Goal: Task Accomplishment & Management: Complete application form

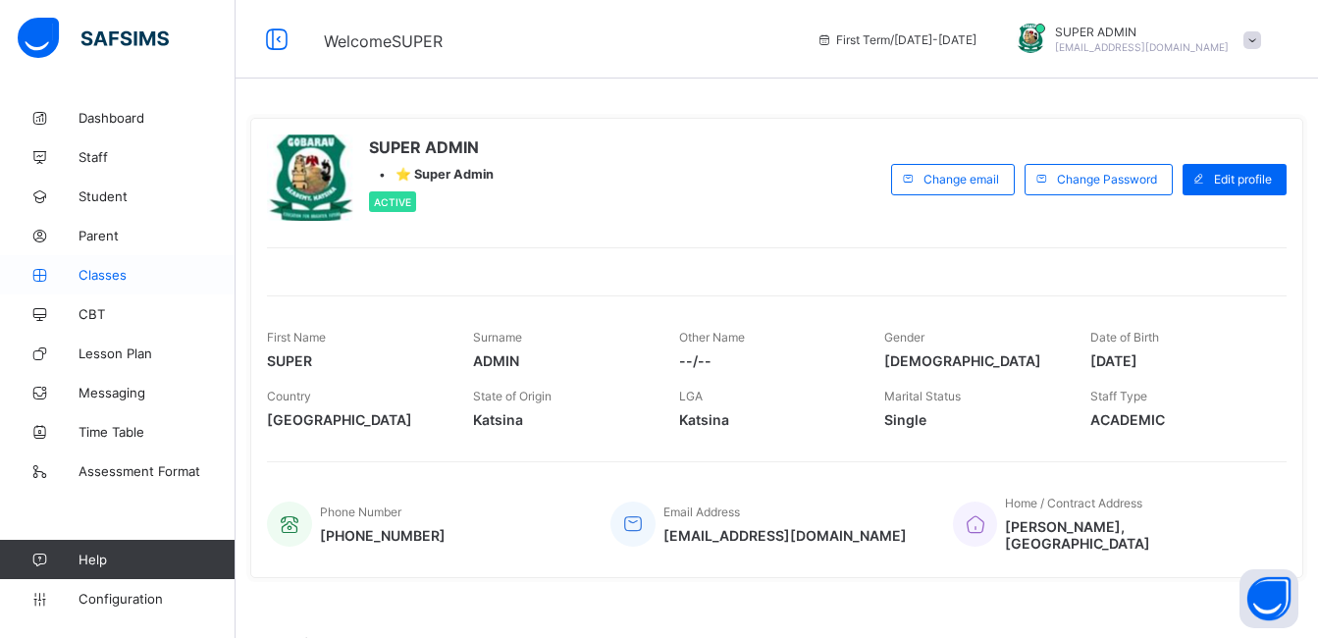
click at [97, 286] on link "Classes" at bounding box center [118, 274] width 236 height 39
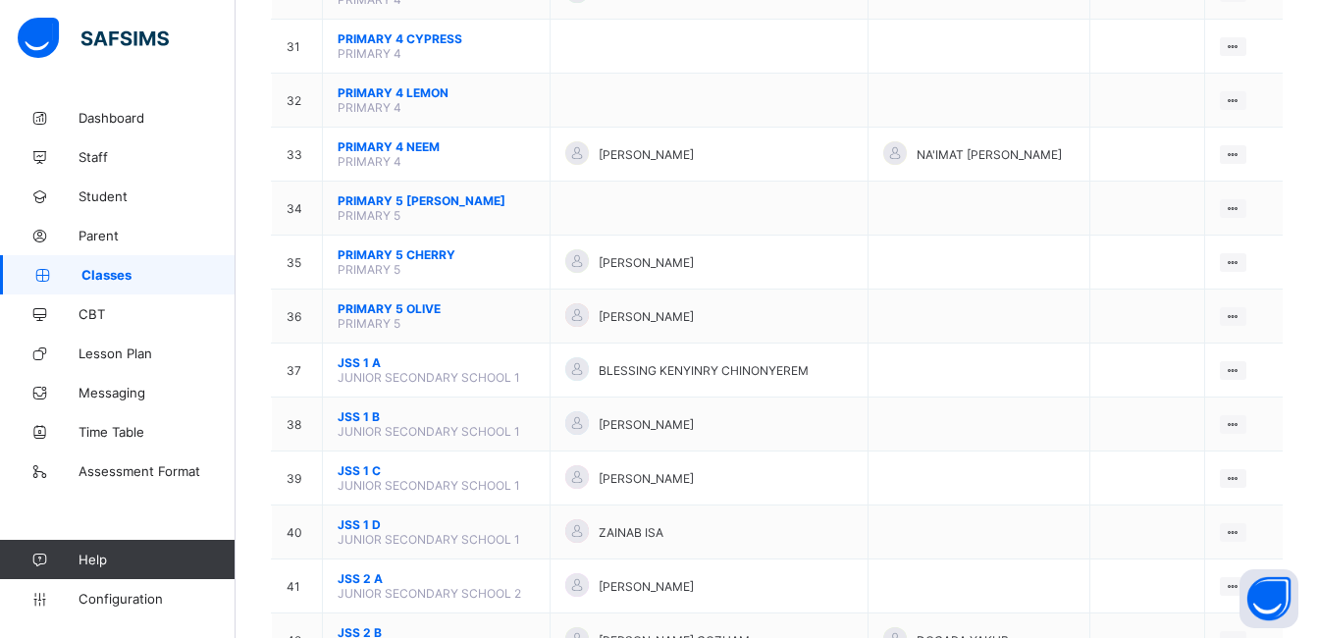
scroll to position [1893, 0]
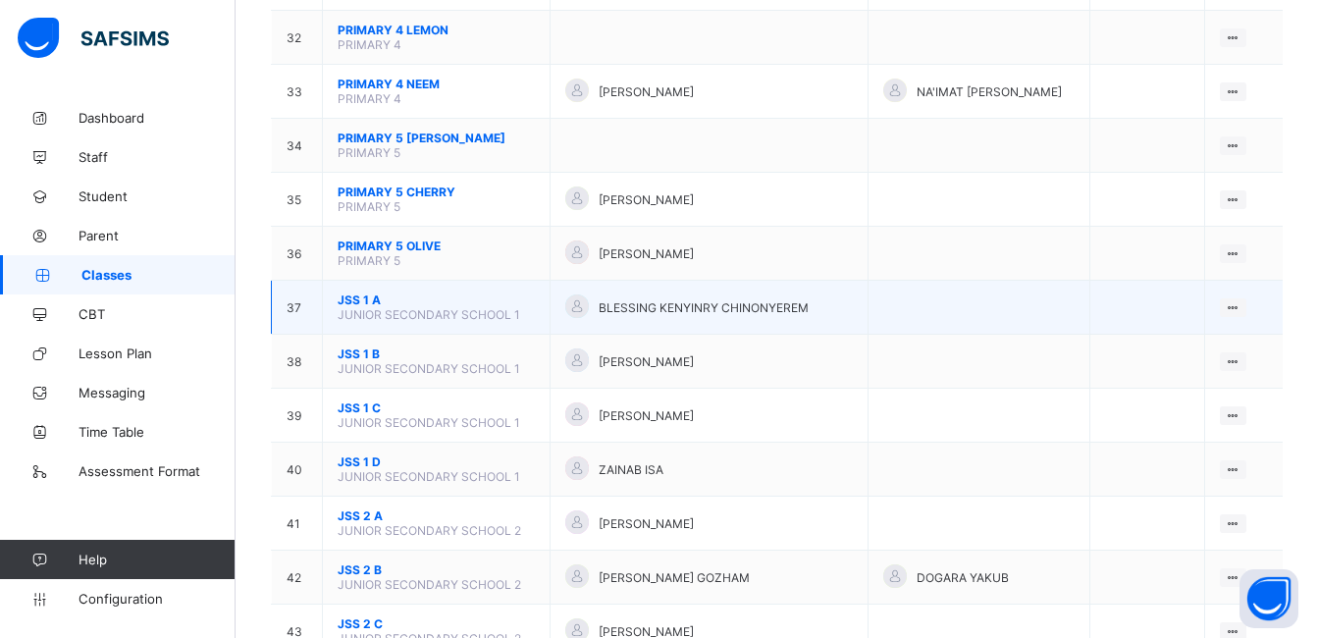
click at [478, 310] on span "JUNIOR SECONDARY SCHOOL 1" at bounding box center [429, 314] width 183 height 15
click at [1184, 341] on div "View Class" at bounding box center [1182, 346] width 112 height 20
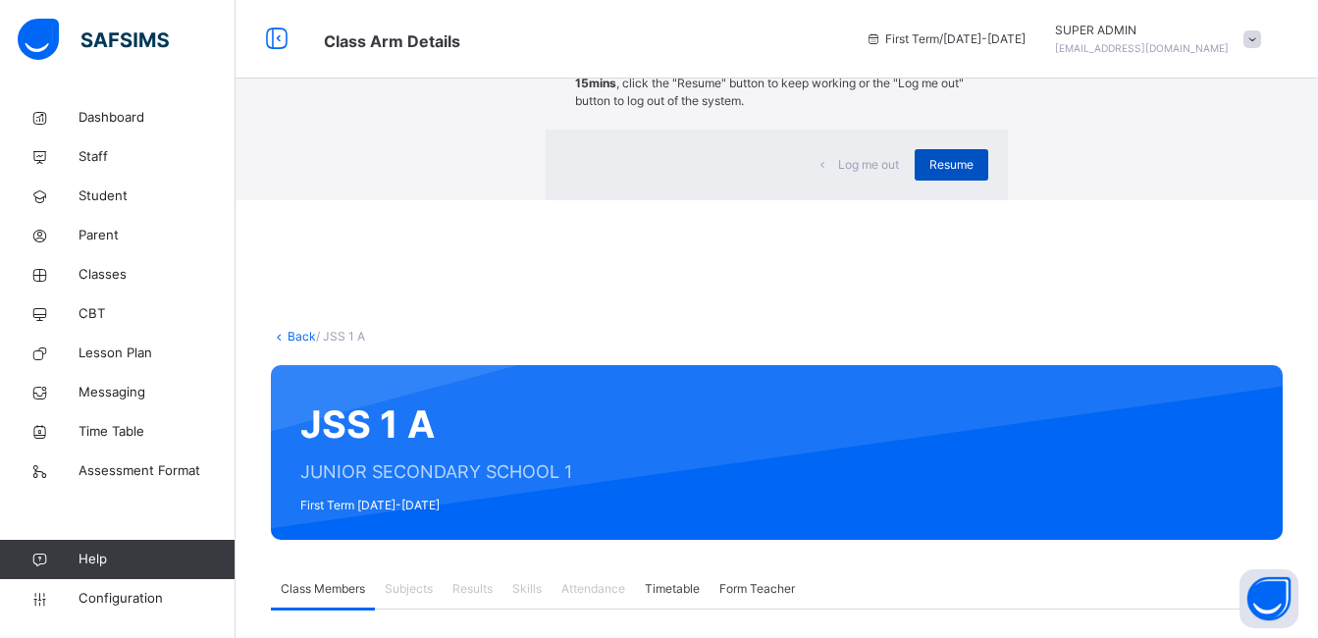
click at [915, 181] on div "Resume" at bounding box center [952, 164] width 74 height 31
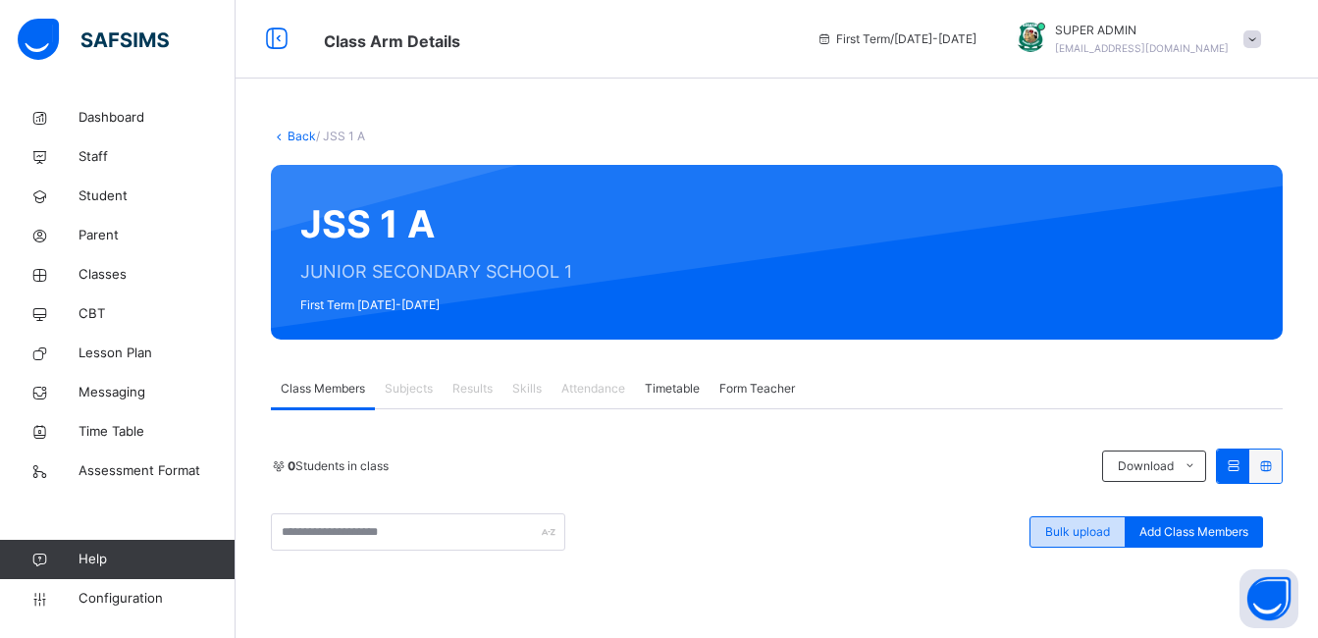
click at [1105, 525] on span "Bulk upload" at bounding box center [1077, 532] width 65 height 18
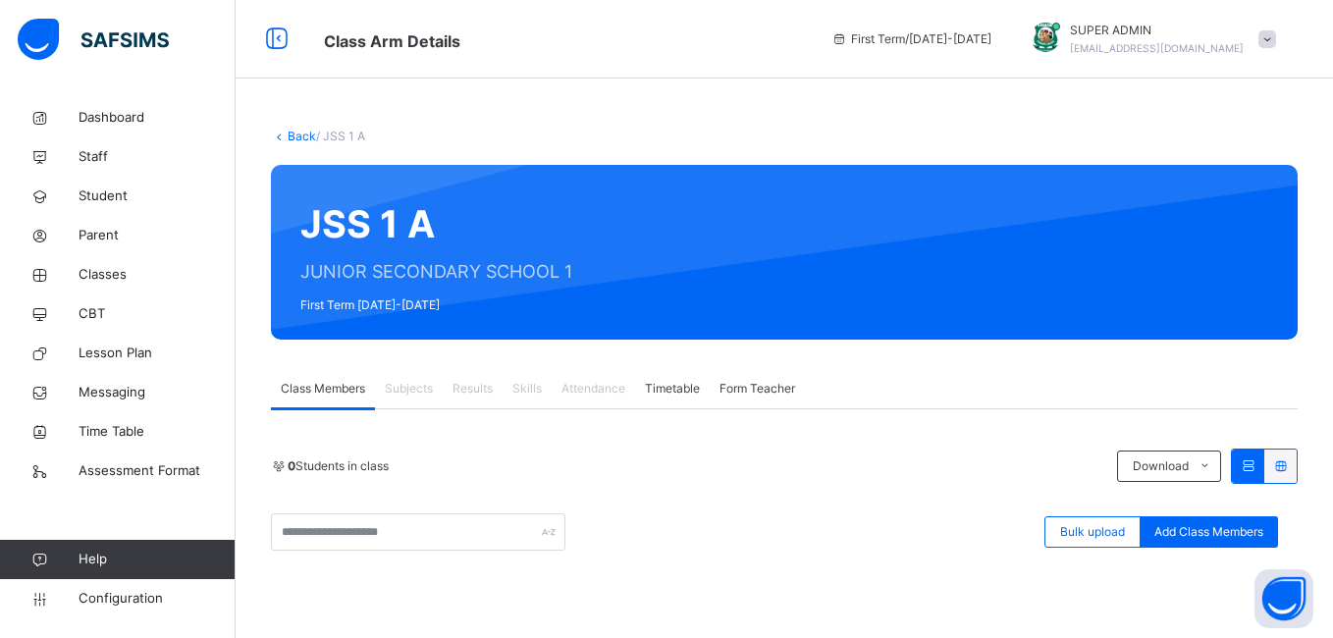
type input "**********"
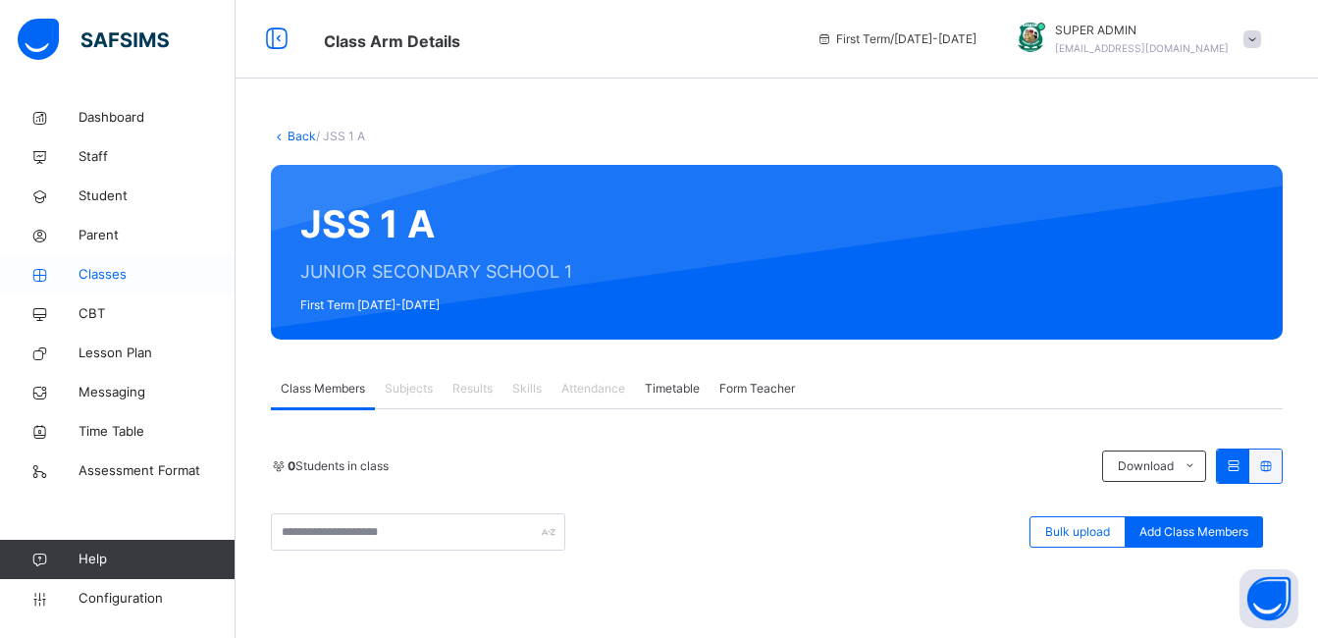
click at [122, 269] on span "Classes" at bounding box center [157, 275] width 157 height 20
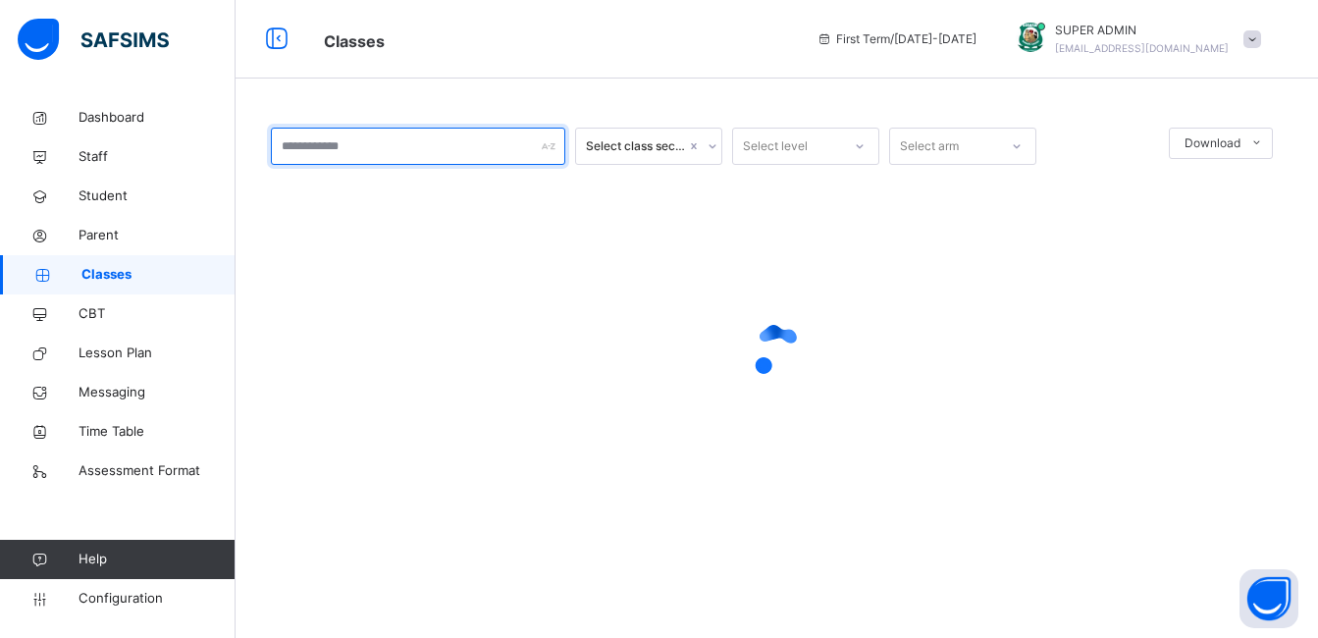
drag, startPoint x: 122, startPoint y: 269, endPoint x: 286, endPoint y: 134, distance: 212.0
click at [286, 134] on input "text" at bounding box center [418, 146] width 294 height 37
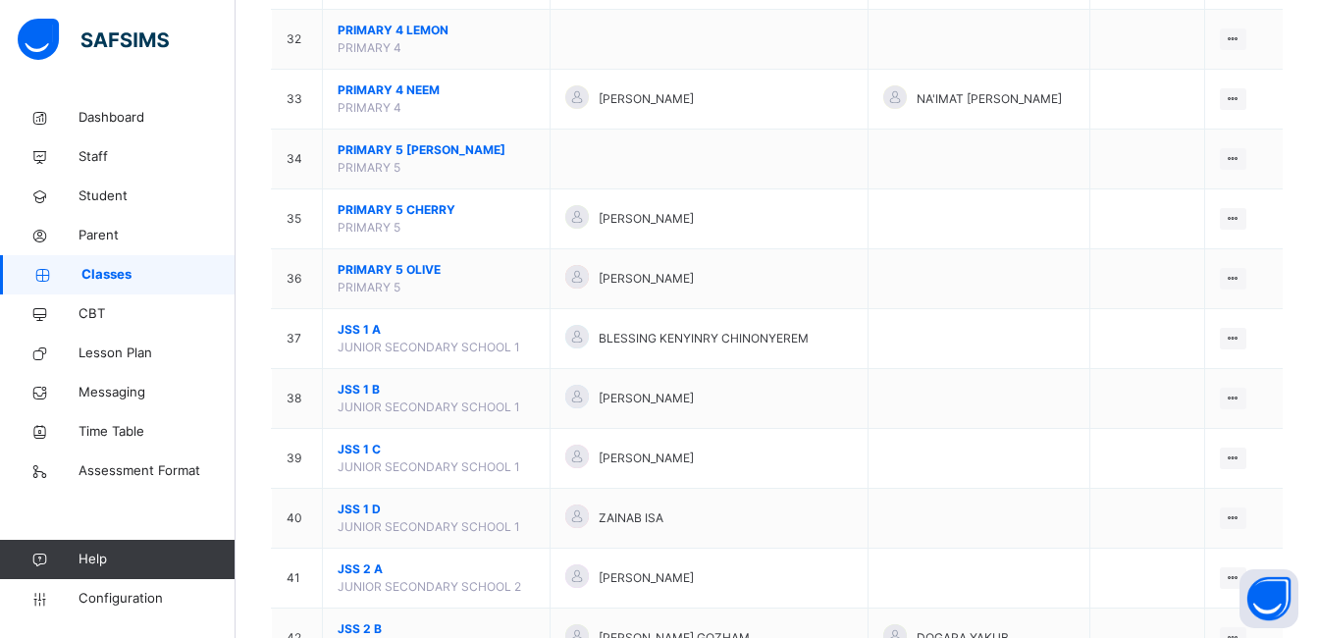
scroll to position [2083, 0]
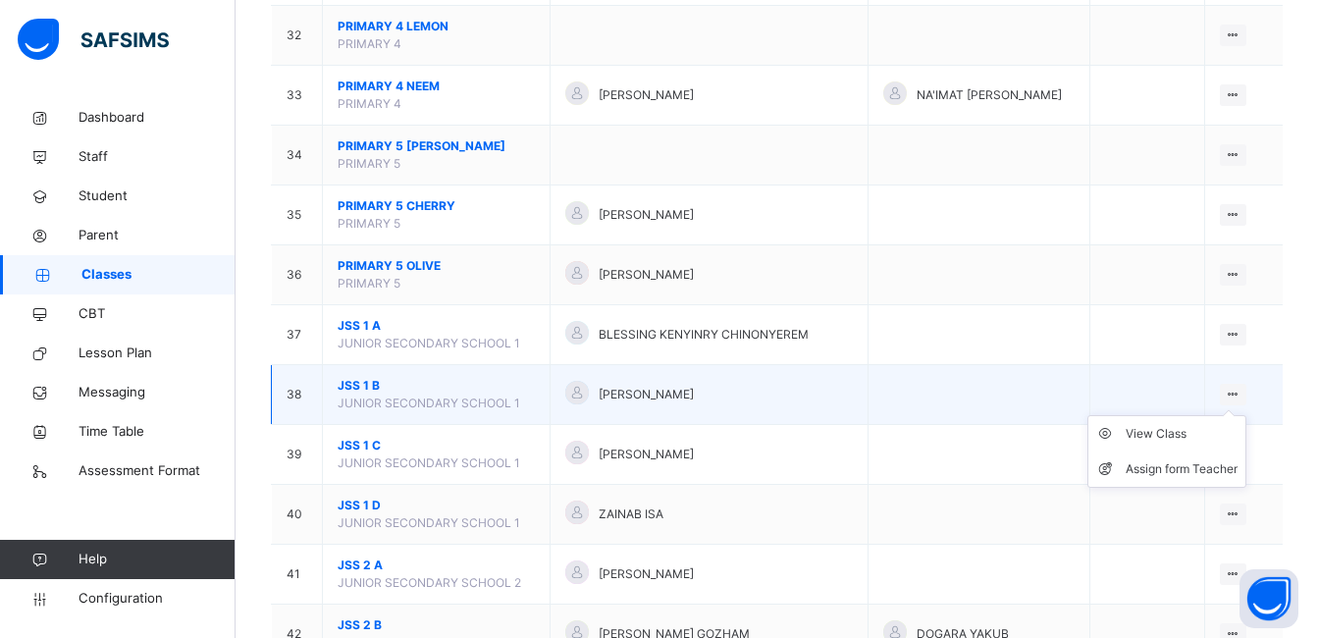
click at [1246, 415] on ul "View Class Assign form Teacher" at bounding box center [1166, 451] width 159 height 73
click at [1183, 432] on div "View Class" at bounding box center [1182, 434] width 112 height 20
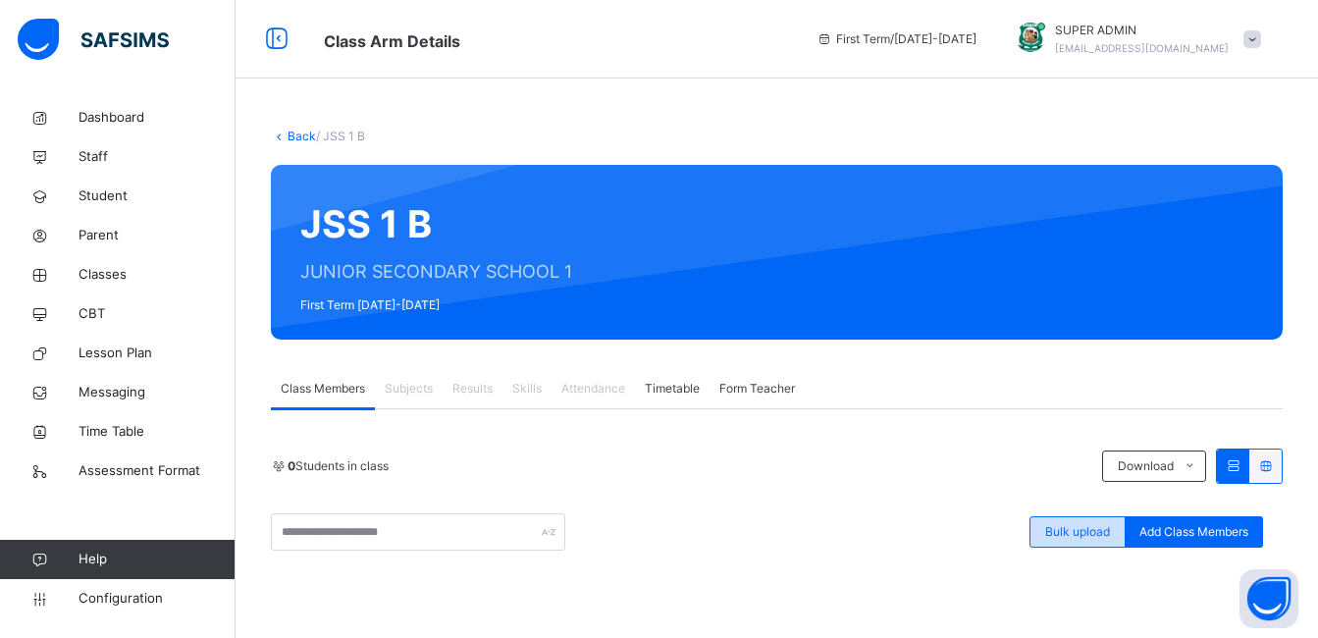
click at [1091, 522] on div "Bulk upload" at bounding box center [1077, 531] width 96 height 31
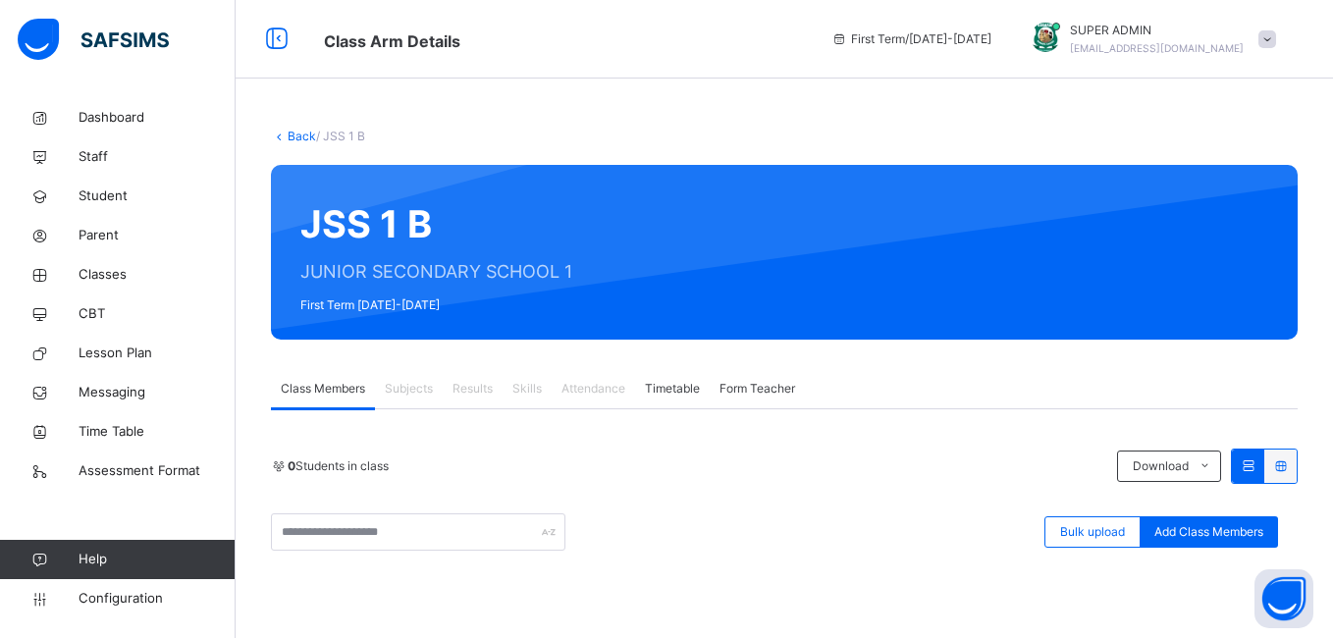
type input "**********"
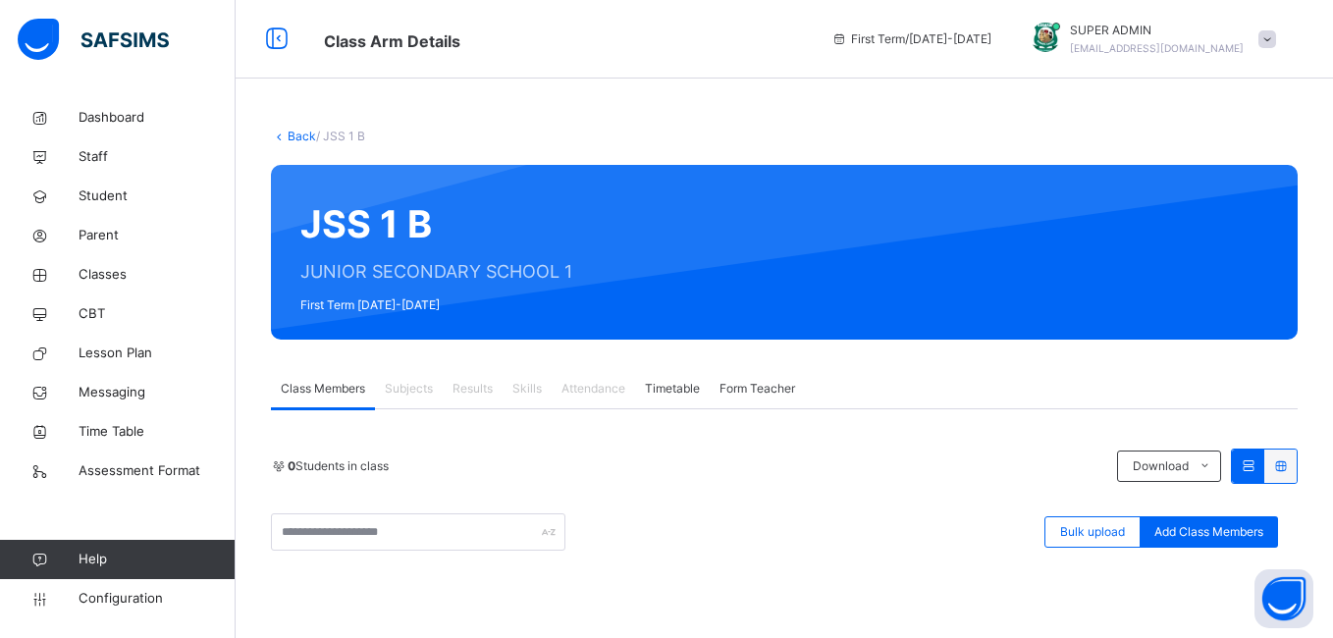
scroll to position [544, 0]
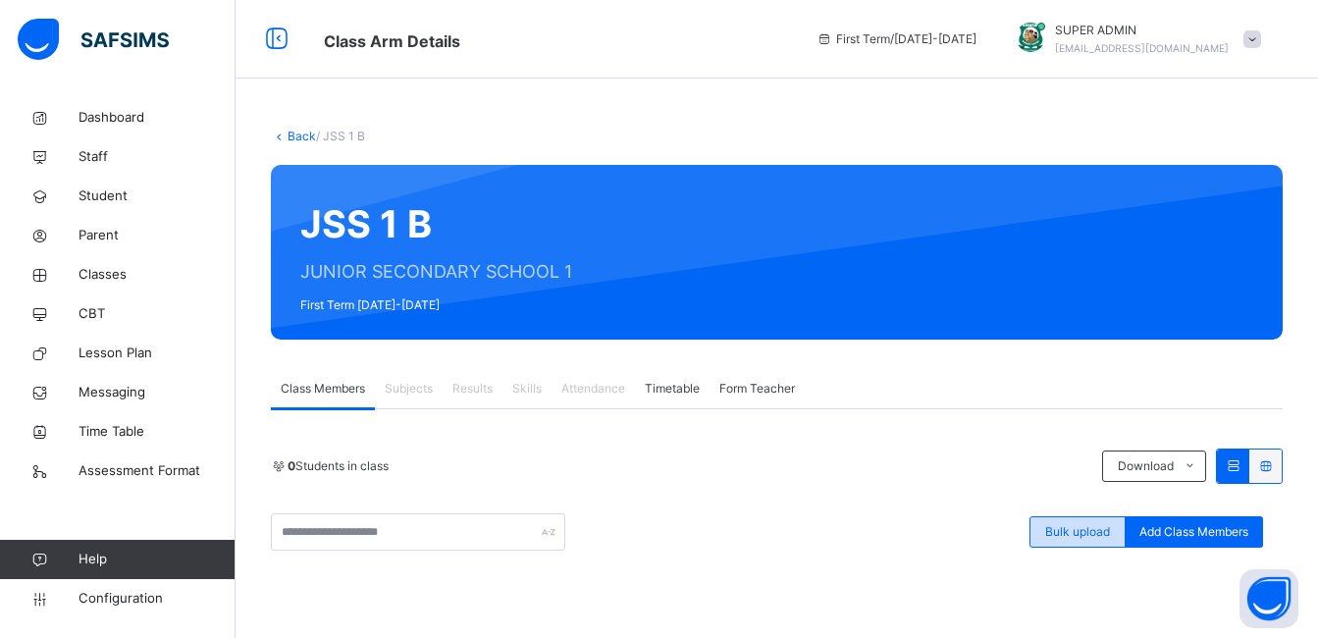
click at [1096, 534] on span "Bulk upload" at bounding box center [1077, 532] width 65 height 18
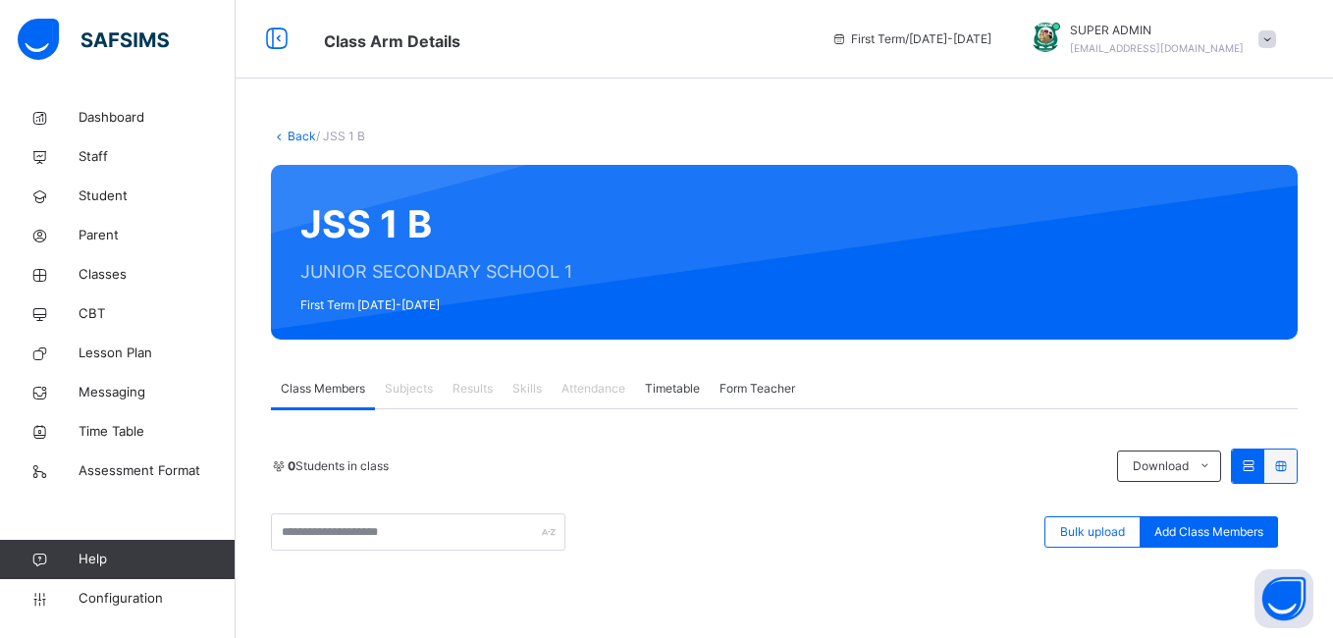
scroll to position [367, 0]
drag, startPoint x: 646, startPoint y: 485, endPoint x: 547, endPoint y: 372, distance: 150.2
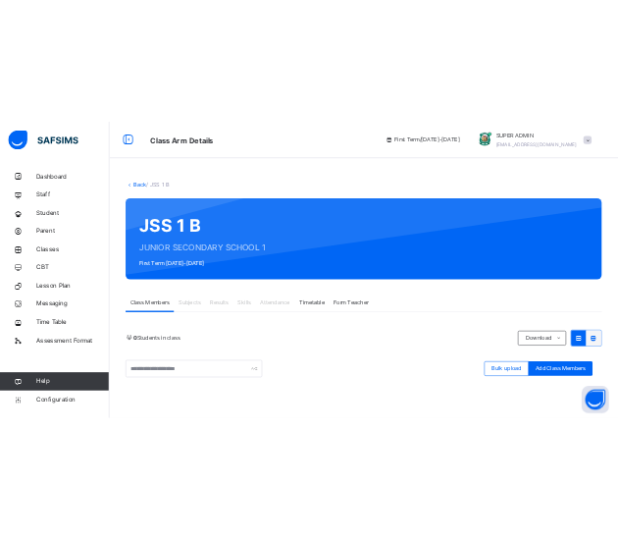
scroll to position [526, 0]
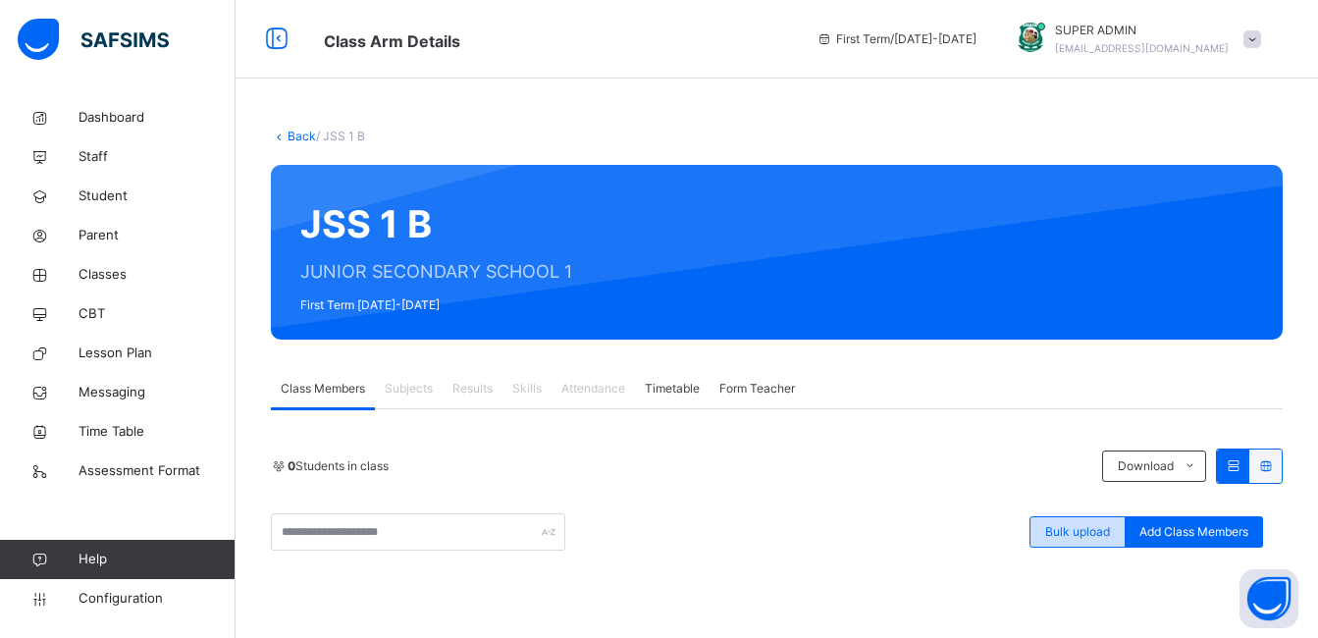
click at [1104, 534] on span "Bulk upload" at bounding box center [1077, 532] width 65 height 18
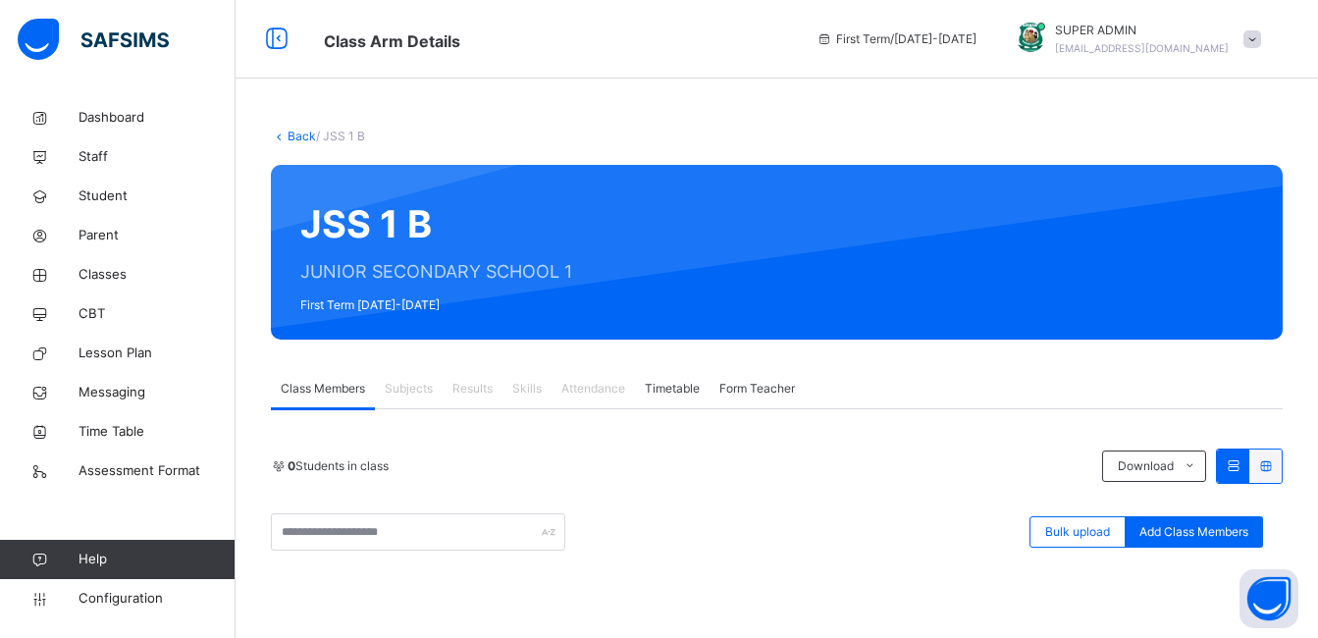
click at [288, 131] on link "Back" at bounding box center [302, 136] width 28 height 15
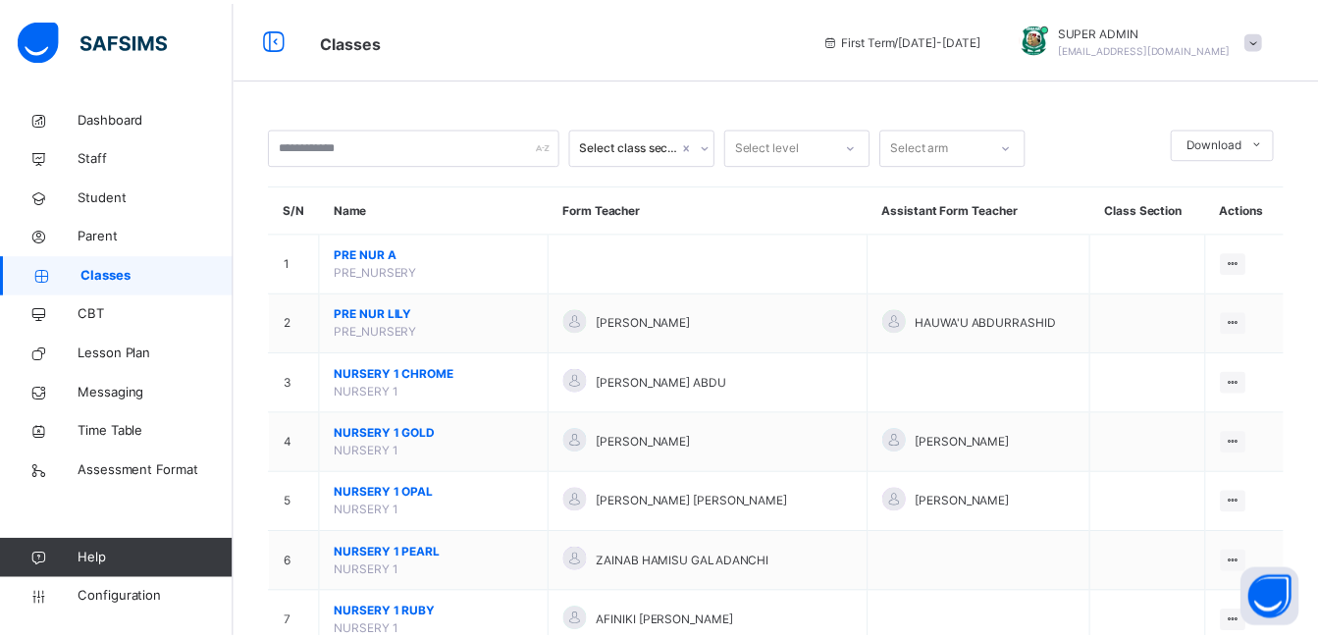
scroll to position [2032, 0]
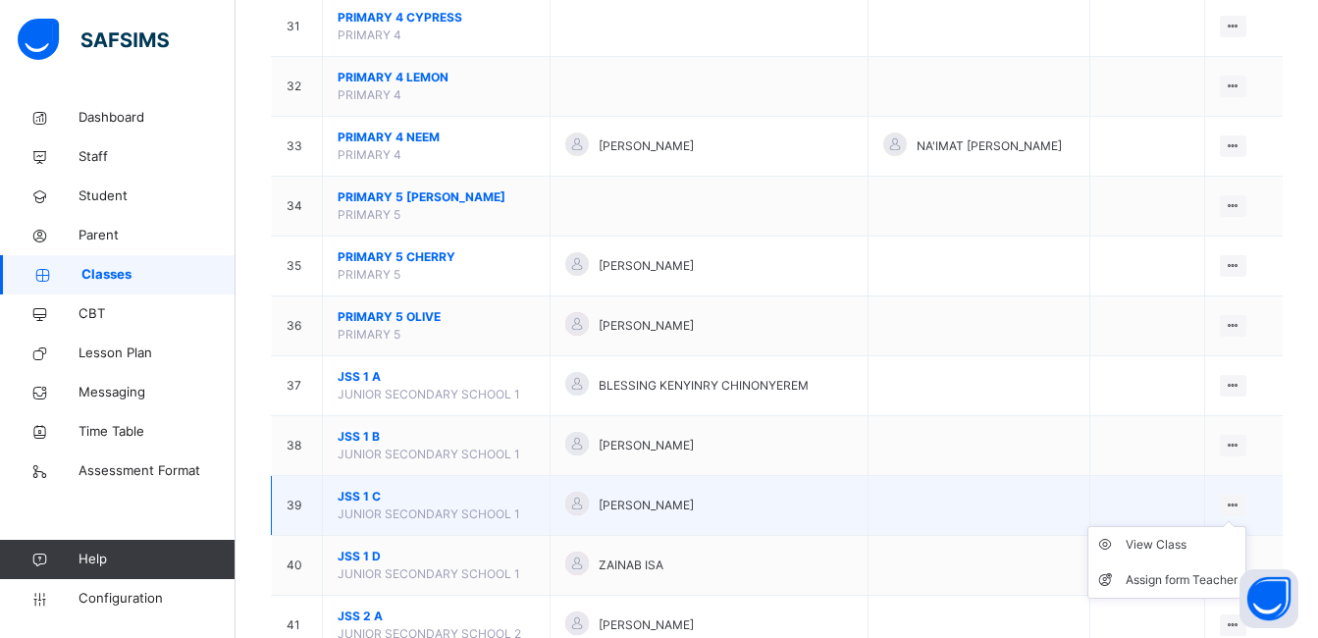
click at [1246, 526] on ul "View Class Assign form Teacher" at bounding box center [1166, 562] width 159 height 73
click at [1198, 542] on div "View Class" at bounding box center [1182, 545] width 112 height 20
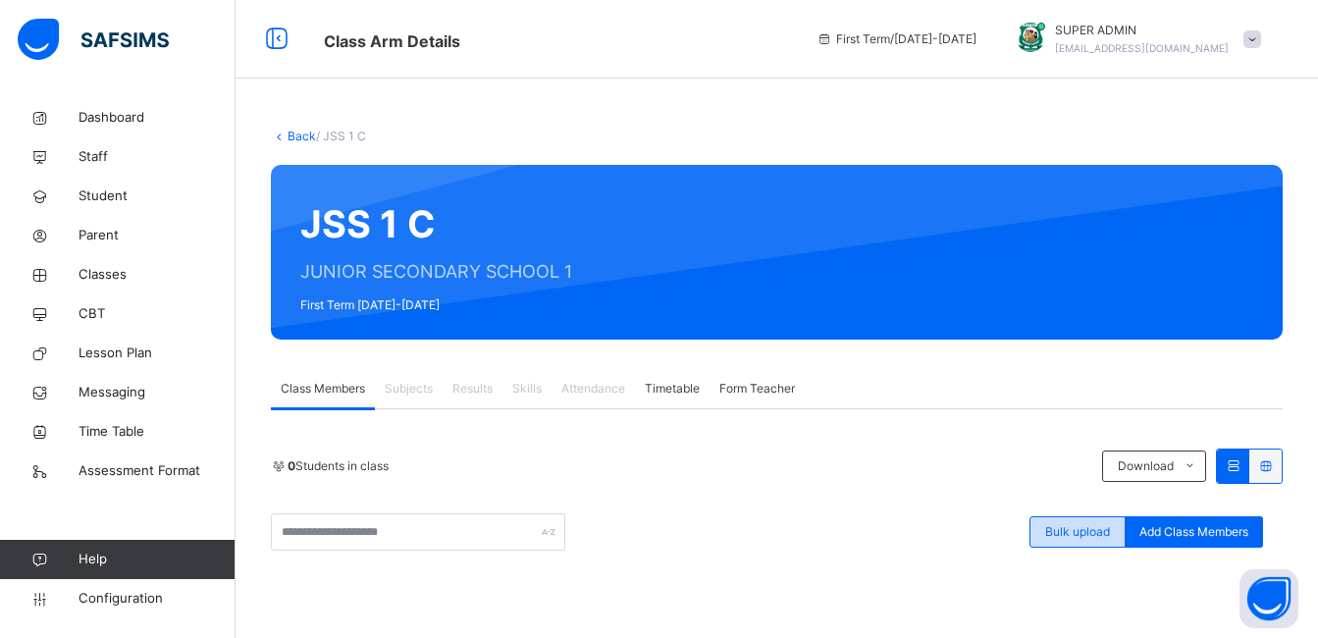
click at [1065, 529] on span "Bulk upload" at bounding box center [1077, 532] width 65 height 18
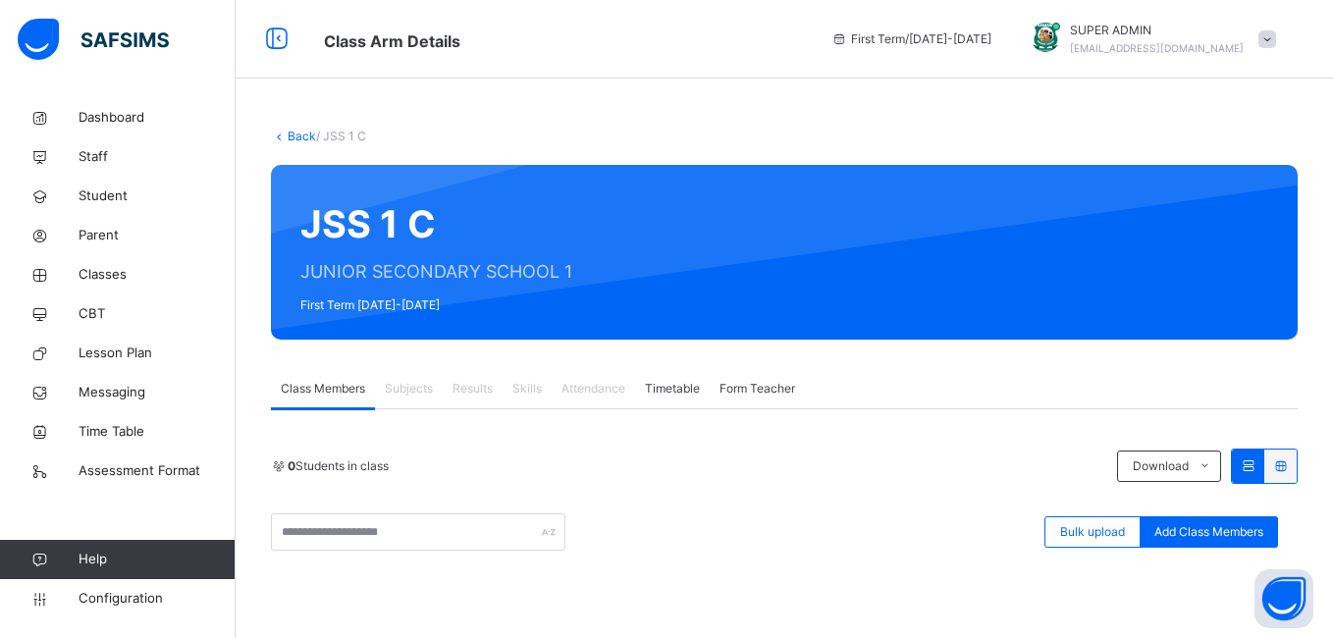
type input "**********"
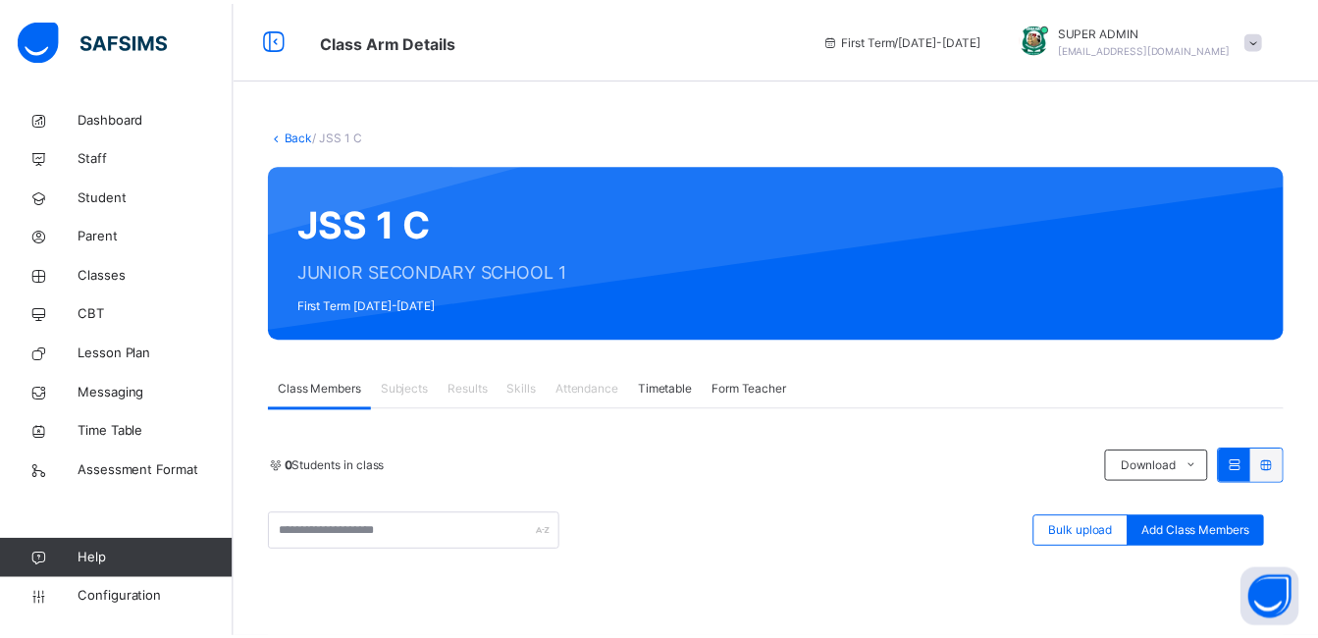
scroll to position [544, 0]
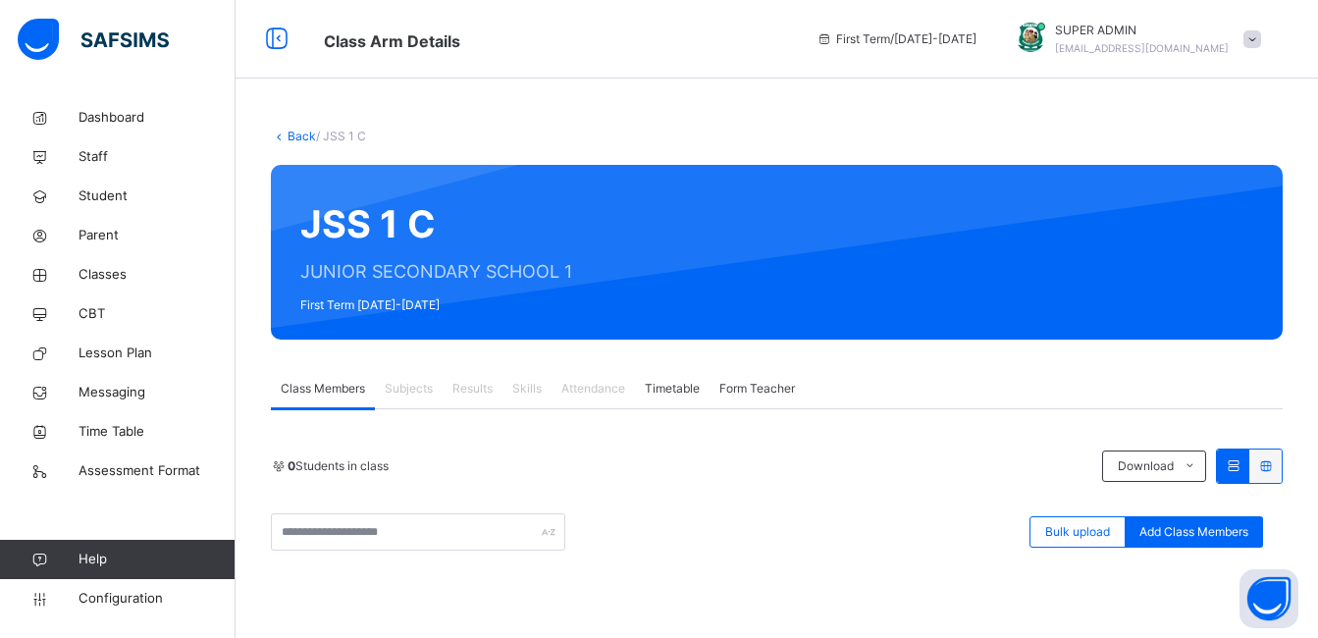
click at [305, 134] on link "Back" at bounding box center [302, 136] width 28 height 15
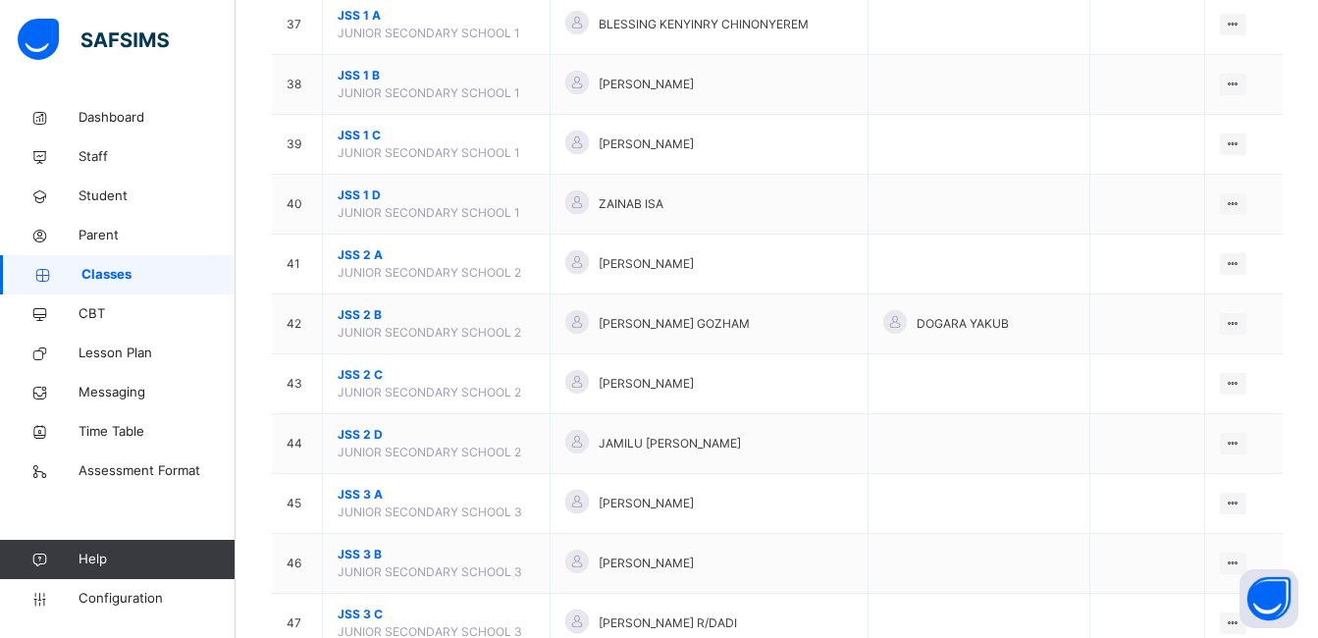
scroll to position [2357, 0]
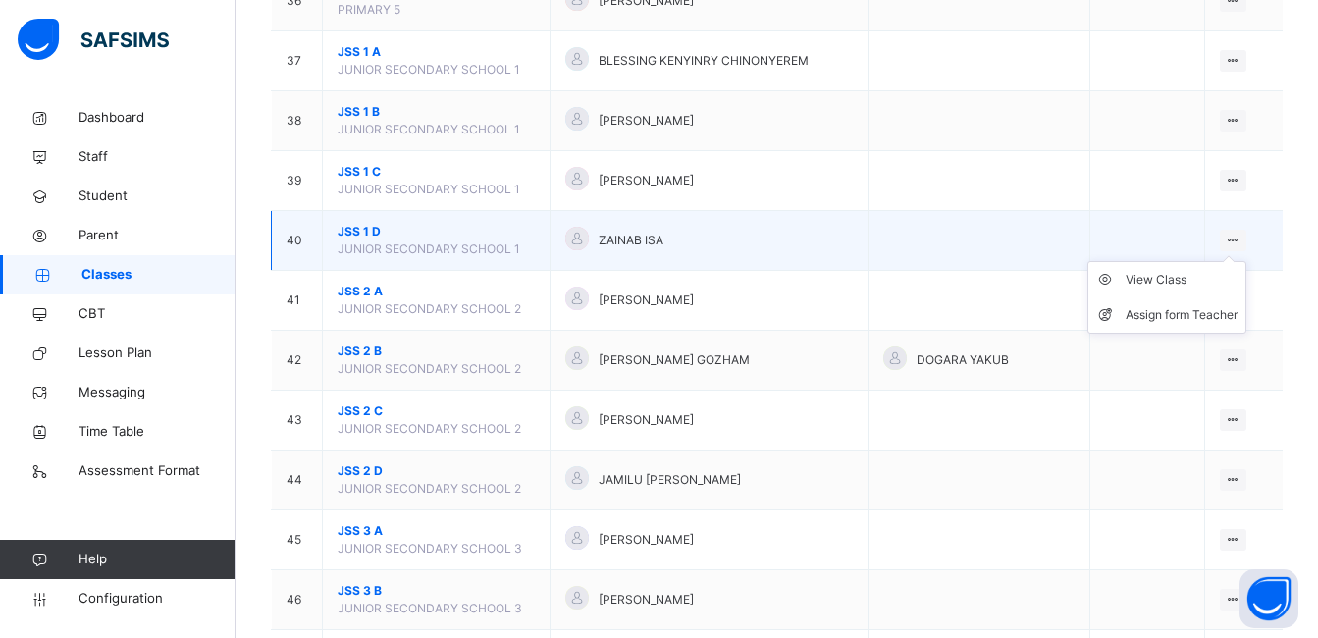
click at [1243, 261] on ul "View Class Assign form Teacher" at bounding box center [1166, 297] width 159 height 73
click at [1207, 274] on div "View Class" at bounding box center [1182, 280] width 112 height 20
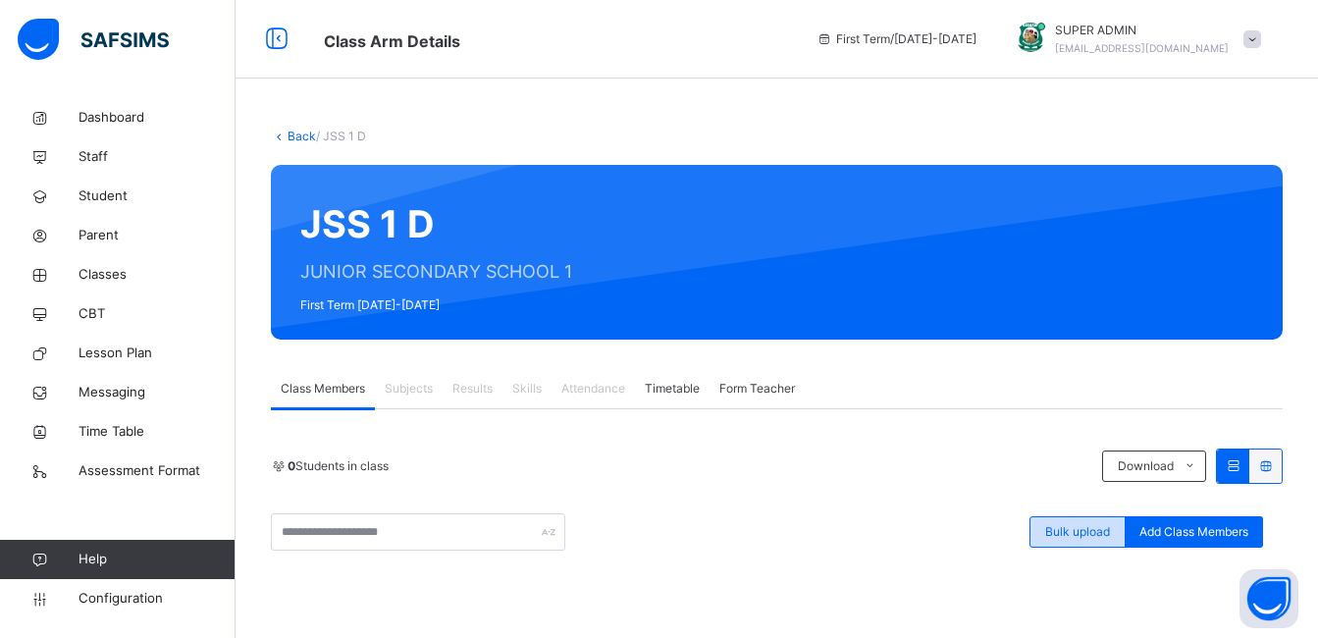
click at [1097, 528] on span "Bulk upload" at bounding box center [1077, 532] width 65 height 18
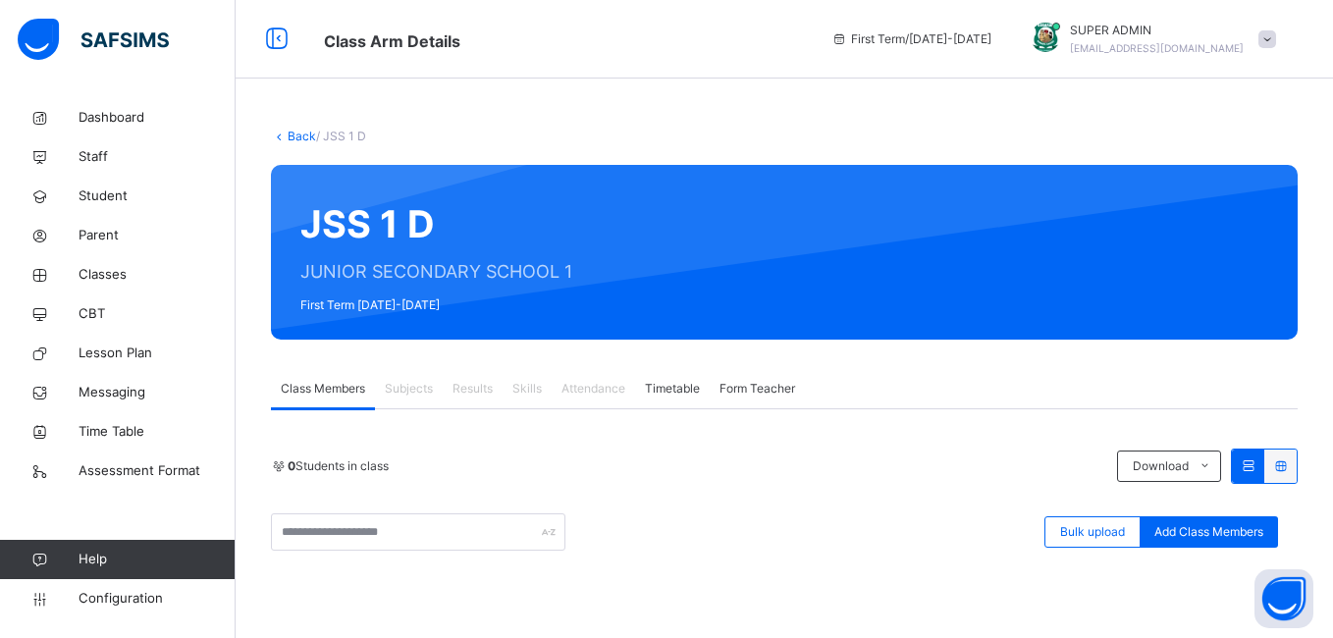
type input "**********"
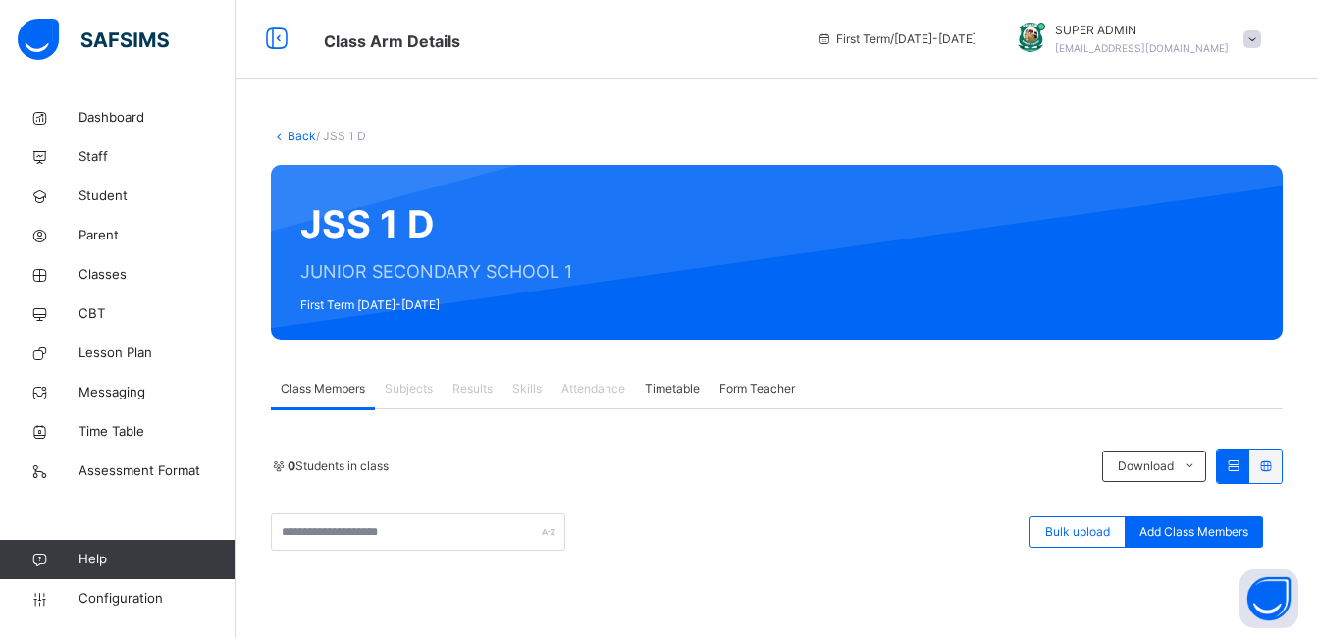
click at [337, 136] on span "/ JSS 1 D" at bounding box center [341, 136] width 50 height 15
click at [297, 135] on link "Back" at bounding box center [302, 136] width 28 height 15
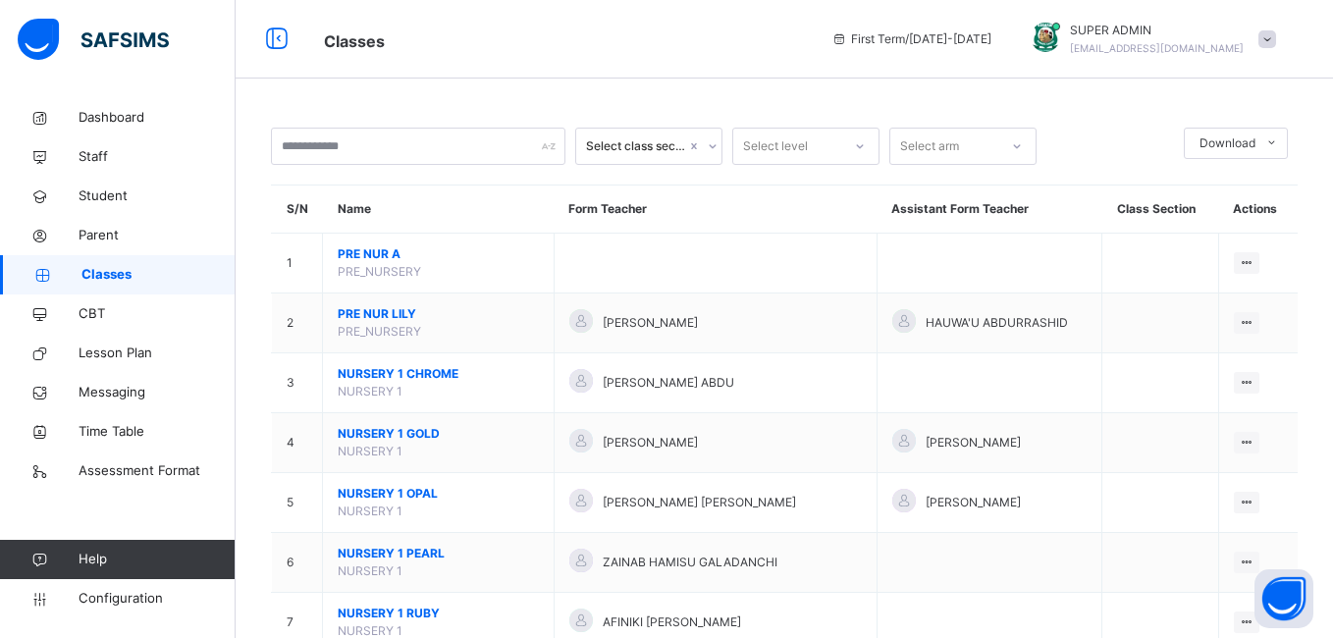
drag, startPoint x: 707, startPoint y: 349, endPoint x: 360, endPoint y: 203, distance: 376.0
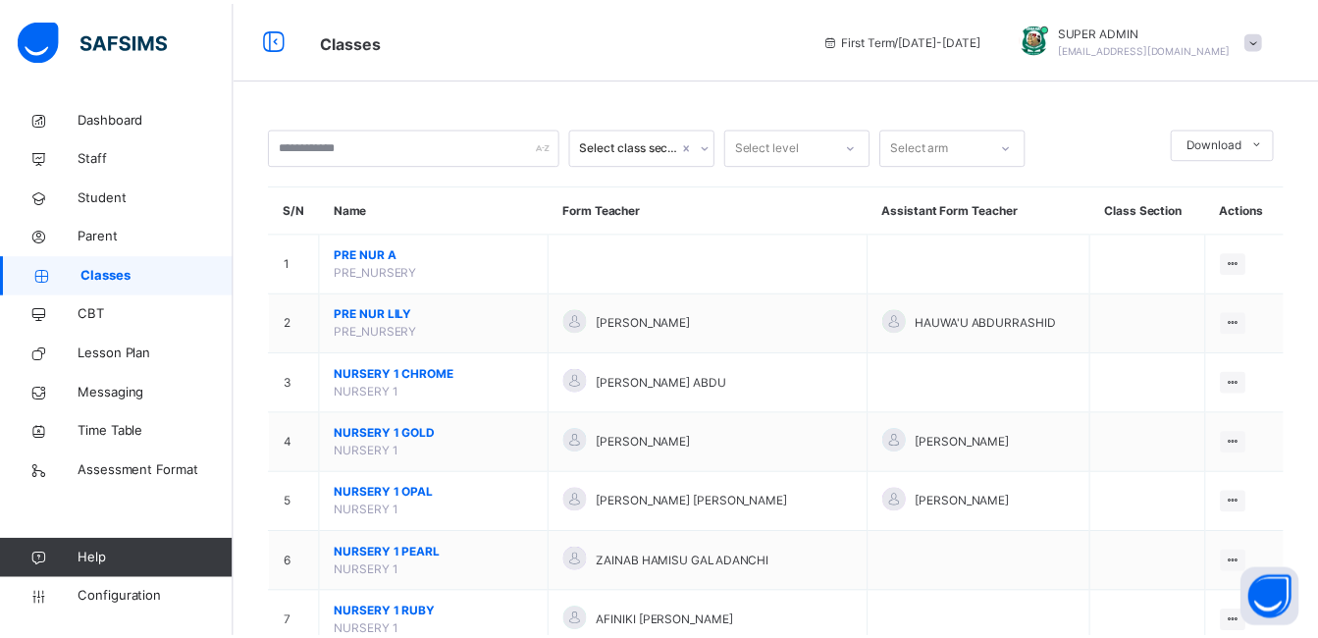
scroll to position [2268, 0]
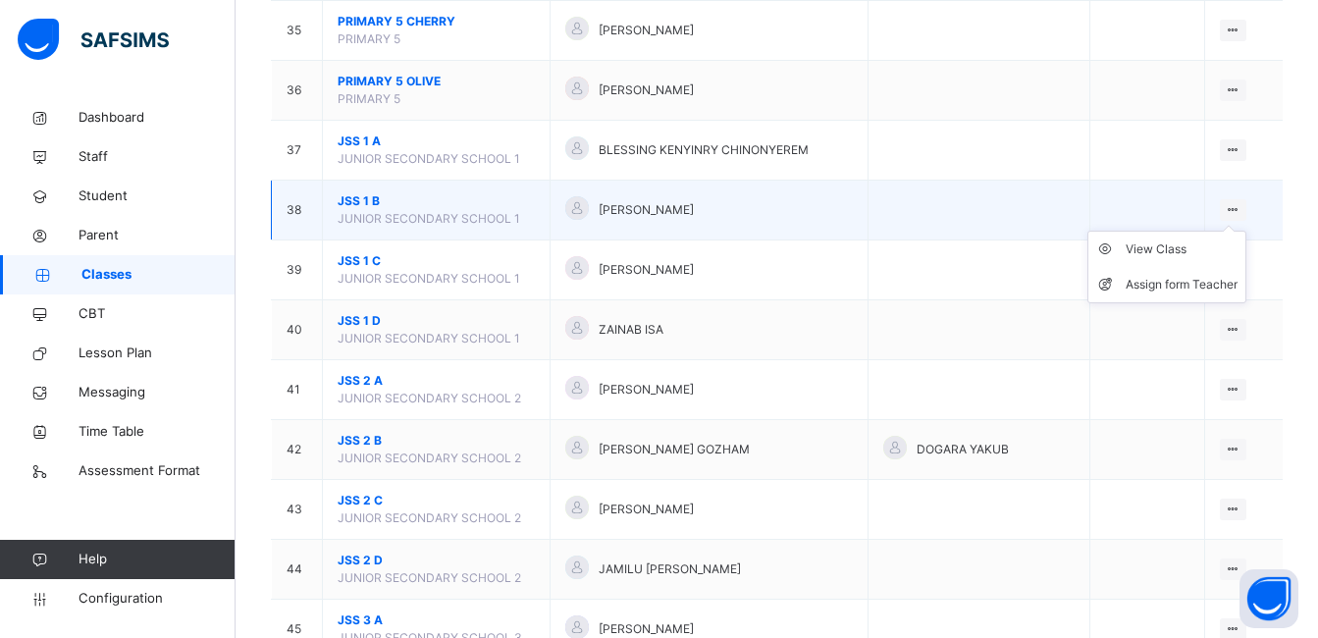
click at [1236, 231] on ul "View Class Assign form Teacher" at bounding box center [1166, 267] width 159 height 73
click at [1178, 252] on div "View Class" at bounding box center [1182, 249] width 112 height 20
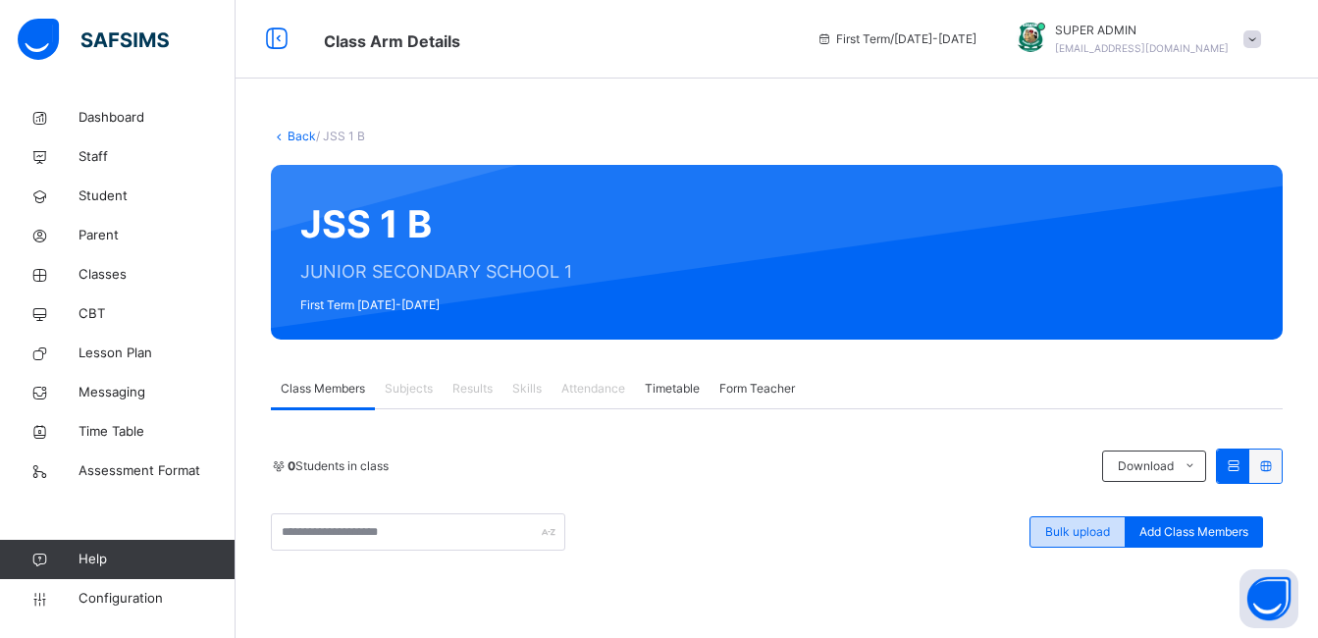
click at [1094, 528] on span "Bulk upload" at bounding box center [1077, 532] width 65 height 18
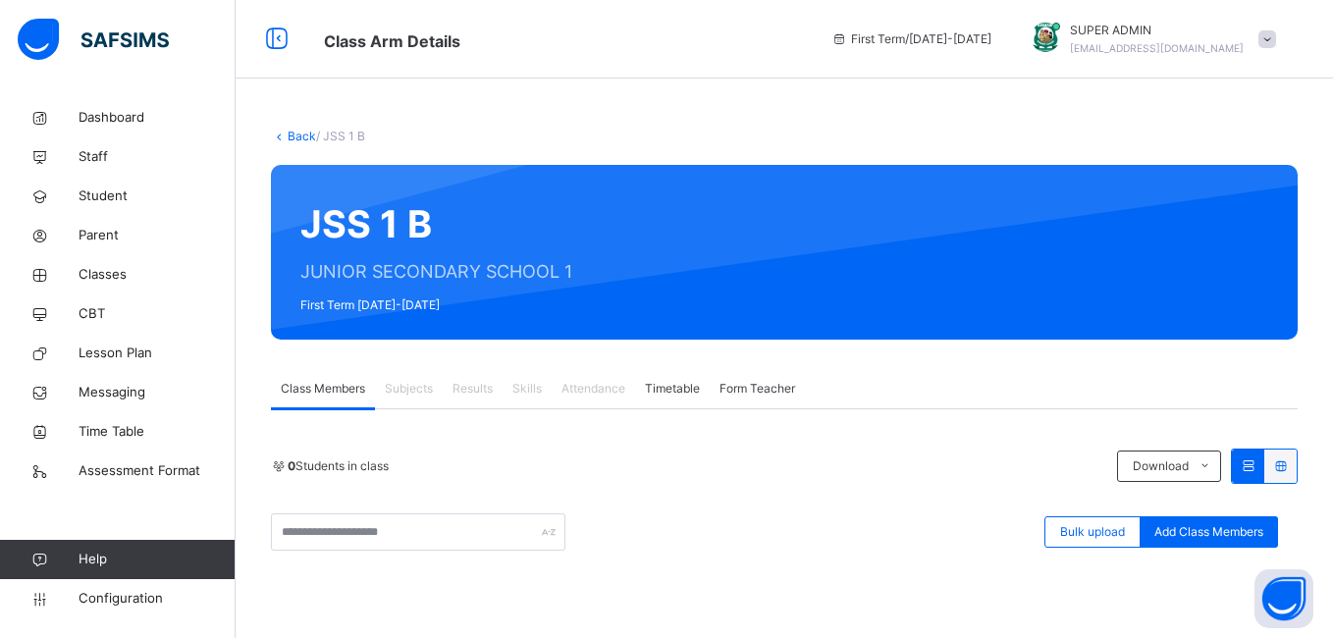
type input "**********"
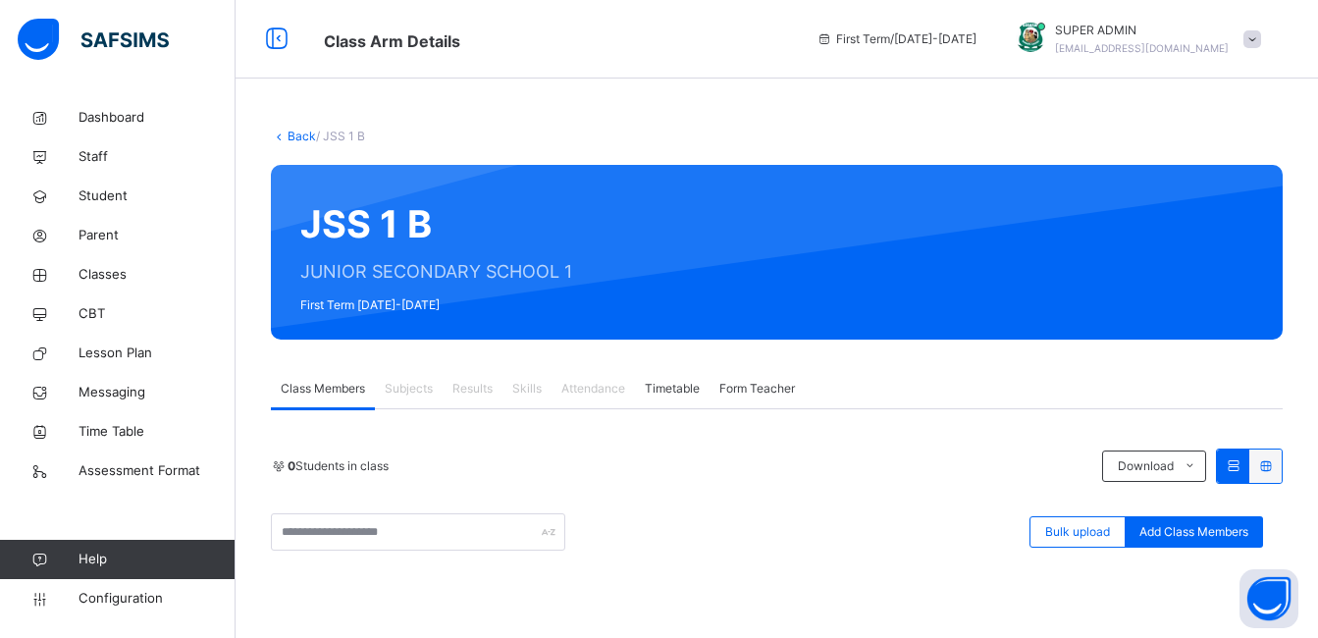
click at [282, 130] on icon at bounding box center [279, 136] width 17 height 15
click at [283, 130] on icon at bounding box center [279, 136] width 17 height 15
click at [299, 138] on link "Back" at bounding box center [302, 136] width 28 height 15
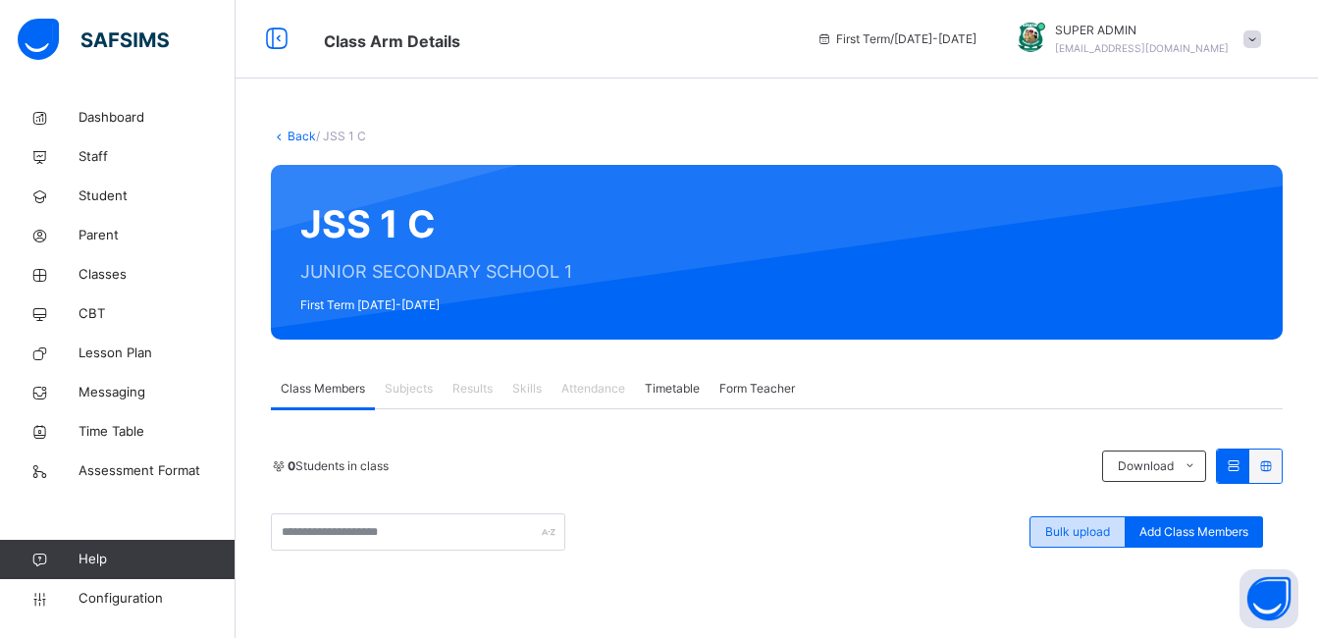
click at [1092, 525] on span "Bulk upload" at bounding box center [1077, 532] width 65 height 18
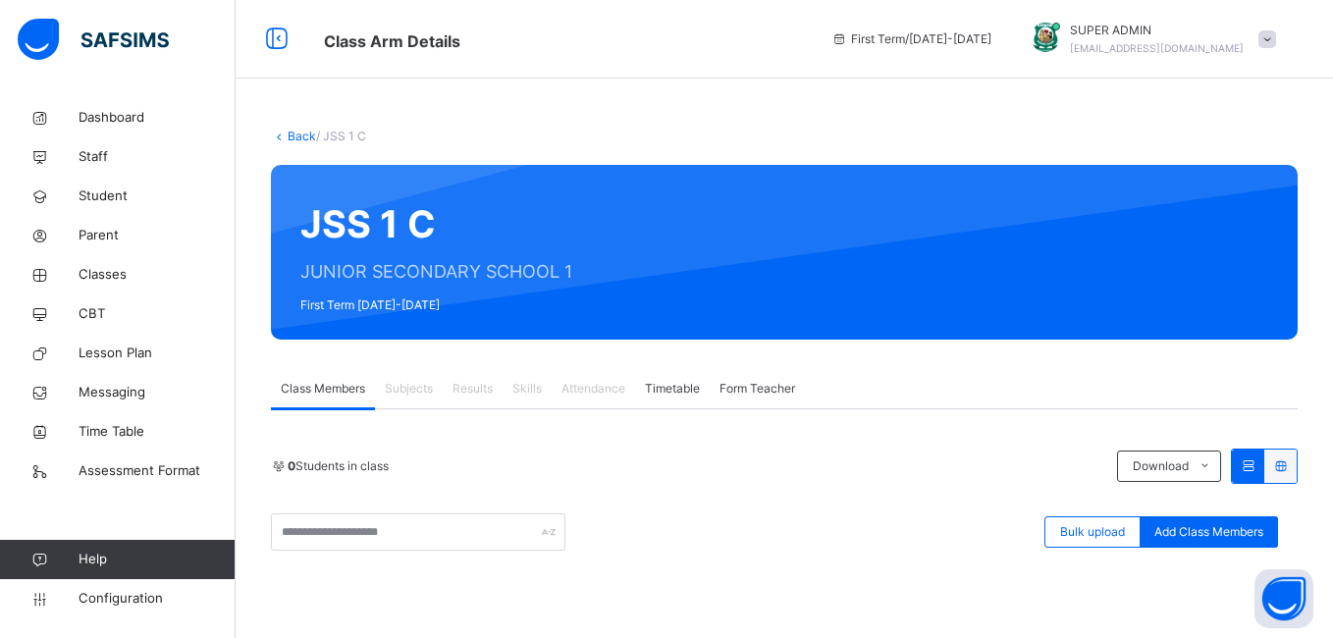
type input "**********"
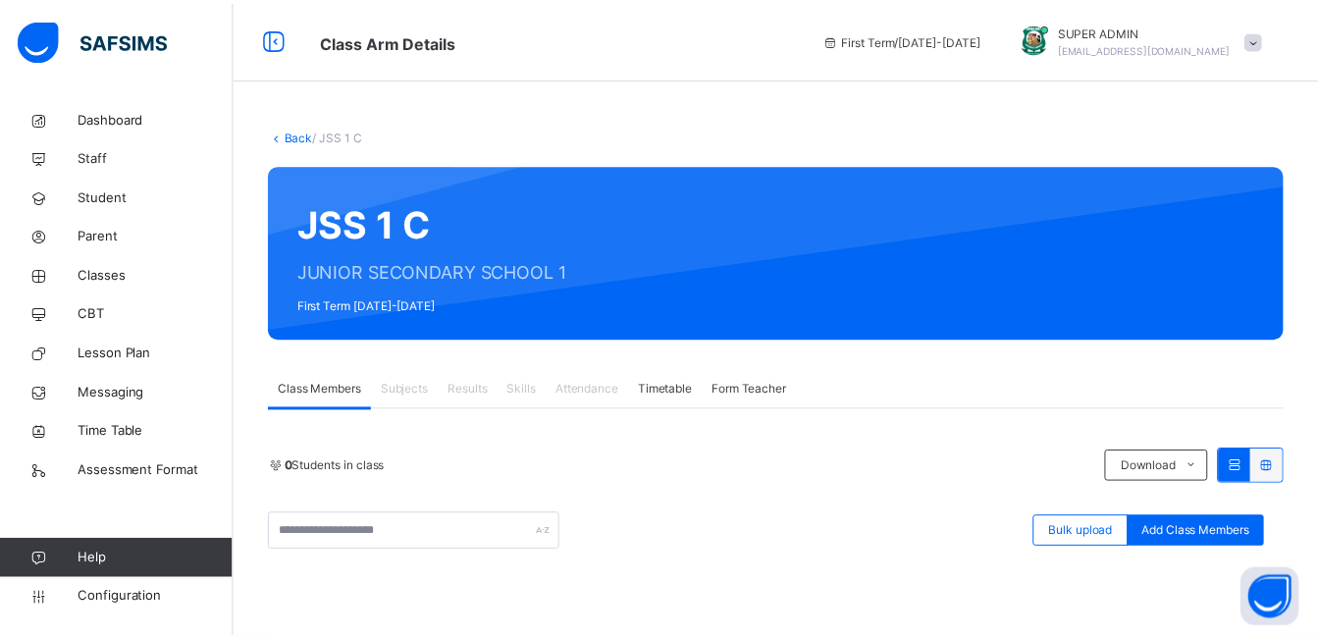
scroll to position [544, 0]
